Goal: Information Seeking & Learning: Learn about a topic

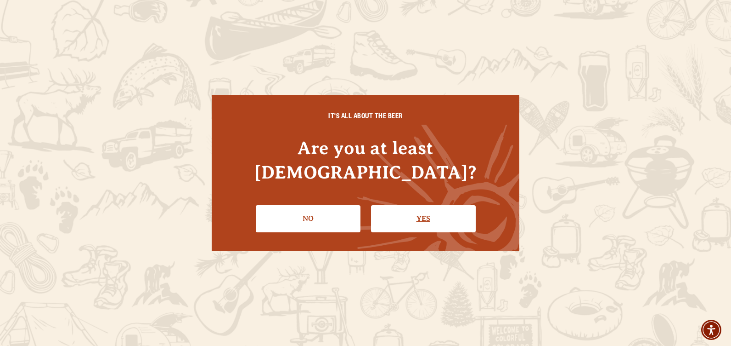
click at [427, 205] on link "Yes" at bounding box center [423, 218] width 105 height 27
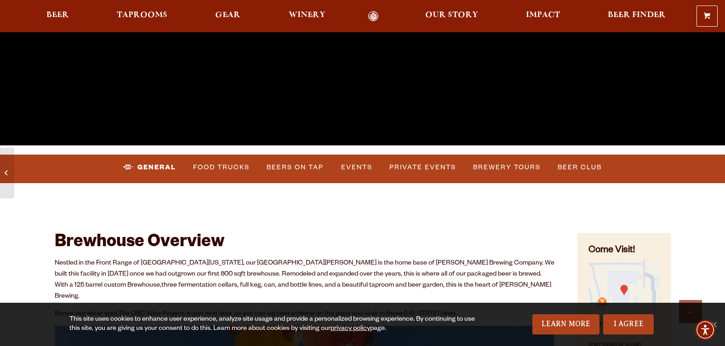
scroll to position [276, 0]
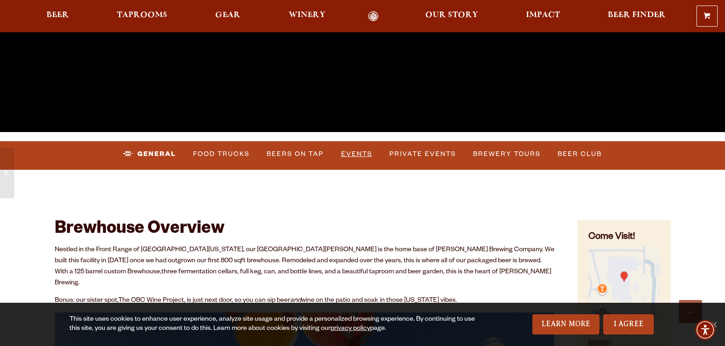
click at [356, 151] on link "Events" at bounding box center [356, 153] width 39 height 21
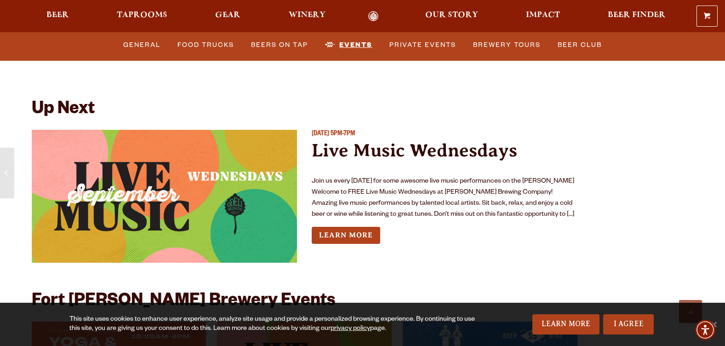
scroll to position [3375, 0]
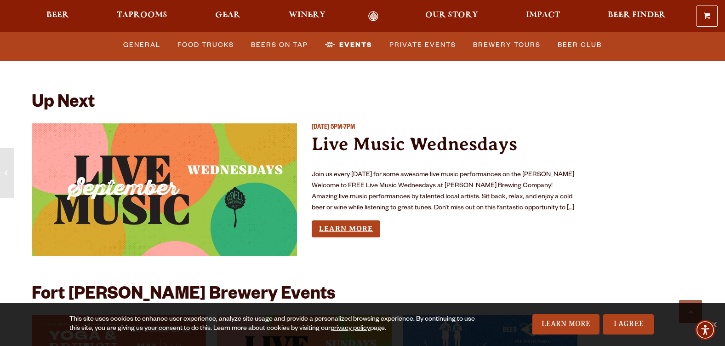
click at [344, 220] on link "Learn More" at bounding box center [346, 228] width 68 height 17
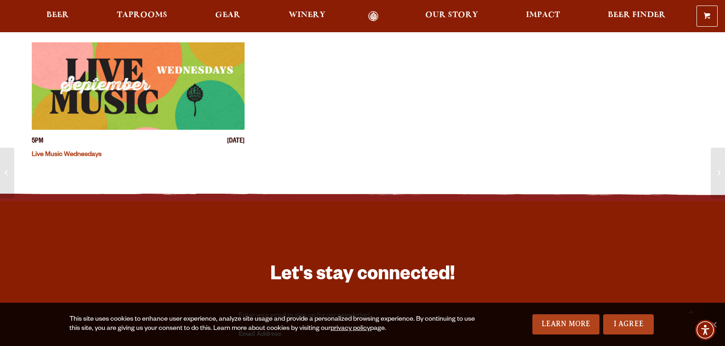
scroll to position [414, 0]
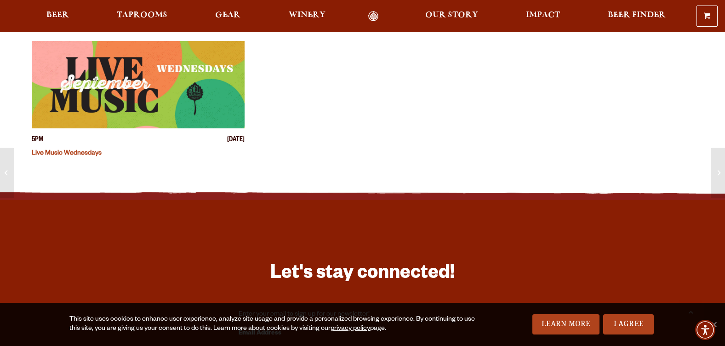
click at [108, 82] on img "View event details" at bounding box center [138, 84] width 213 height 87
